Goal: Task Accomplishment & Management: Use online tool/utility

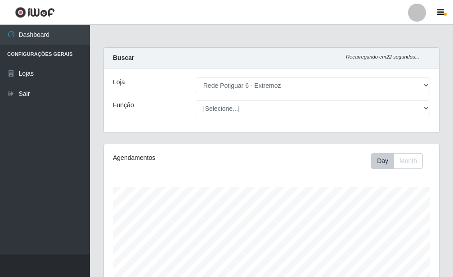
select select "80"
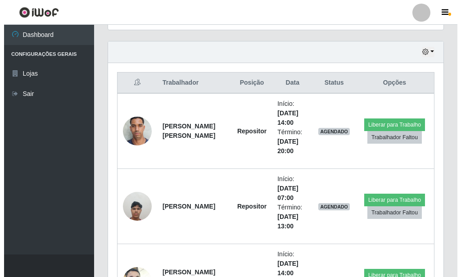
scroll to position [187, 335]
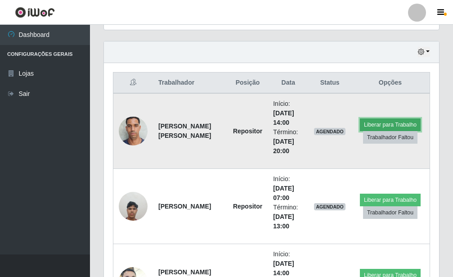
click at [399, 120] on button "Liberar para Trabalho" at bounding box center [390, 124] width 61 height 13
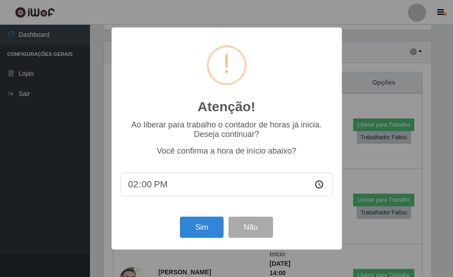
scroll to position [450139, 449991]
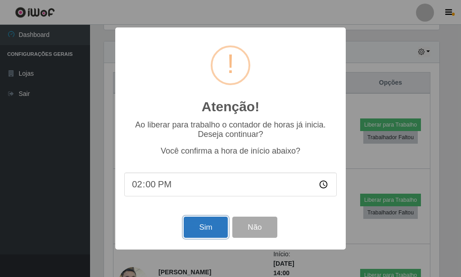
click at [200, 232] on button "Sim" at bounding box center [206, 227] width 44 height 21
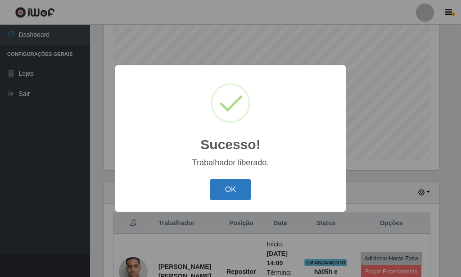
click at [243, 185] on button "OK" at bounding box center [231, 189] width 42 height 21
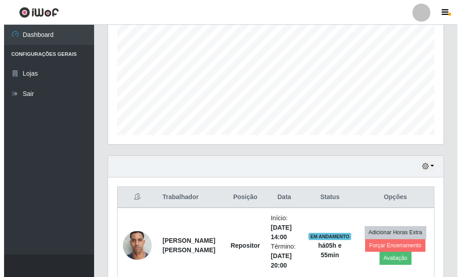
scroll to position [299, 0]
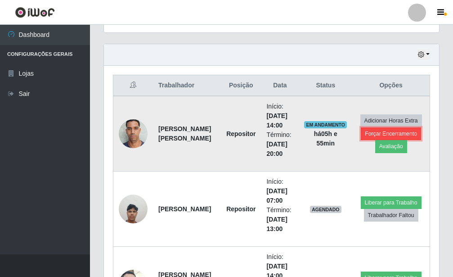
click at [392, 128] on button "Forçar Encerramento" at bounding box center [391, 133] width 60 height 13
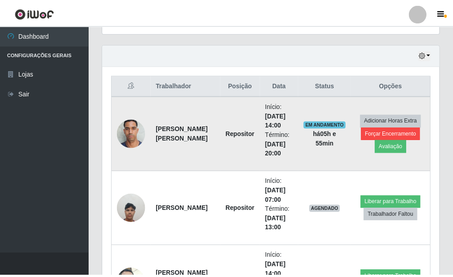
scroll to position [450139, 449991]
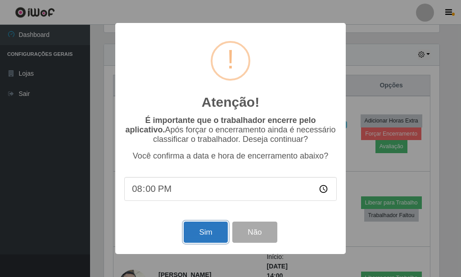
click at [199, 239] on button "Sim" at bounding box center [206, 232] width 44 height 21
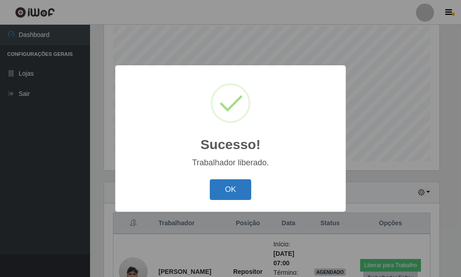
click at [233, 199] on button "OK" at bounding box center [231, 189] width 42 height 21
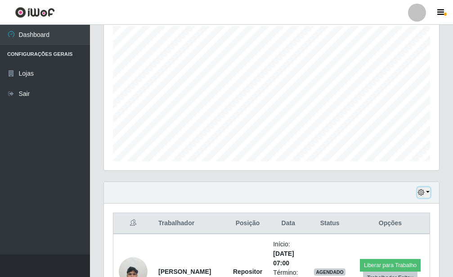
click at [428, 194] on button "button" at bounding box center [424, 192] width 13 height 10
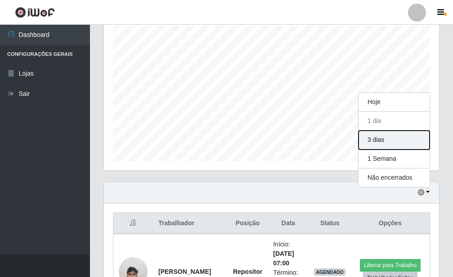
click at [385, 139] on button "3 dias" at bounding box center [394, 140] width 71 height 19
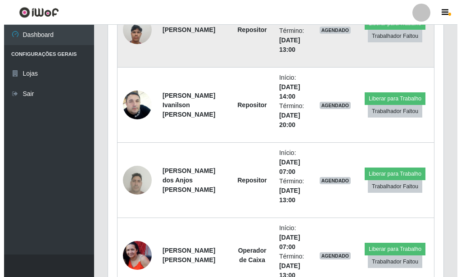
scroll to position [436, 0]
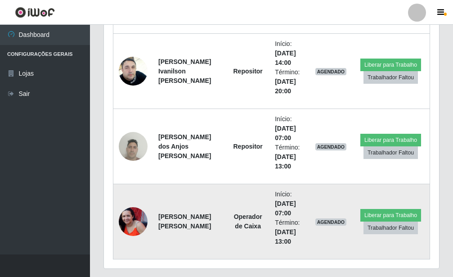
click at [134, 226] on img at bounding box center [133, 221] width 29 height 29
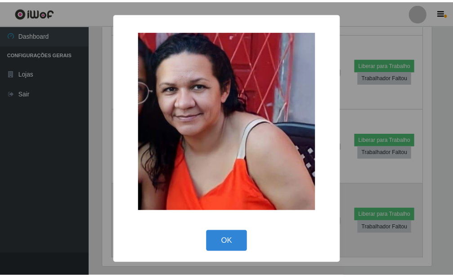
scroll to position [450139, 449991]
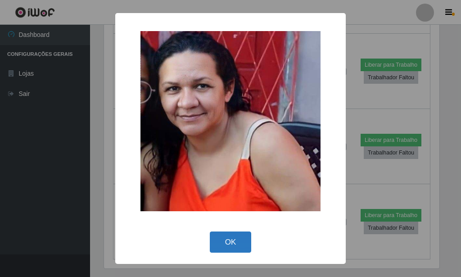
click at [213, 242] on button "OK" at bounding box center [231, 241] width 42 height 21
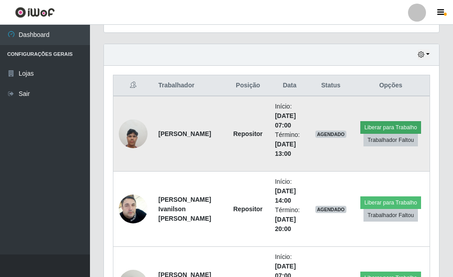
scroll to position [207, 0]
